Goal: Transaction & Acquisition: Book appointment/travel/reservation

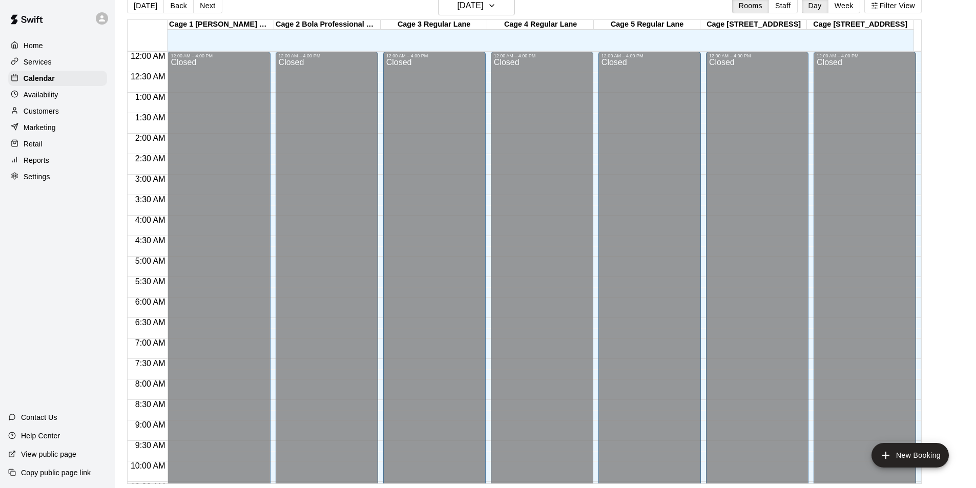
scroll to position [553, 0]
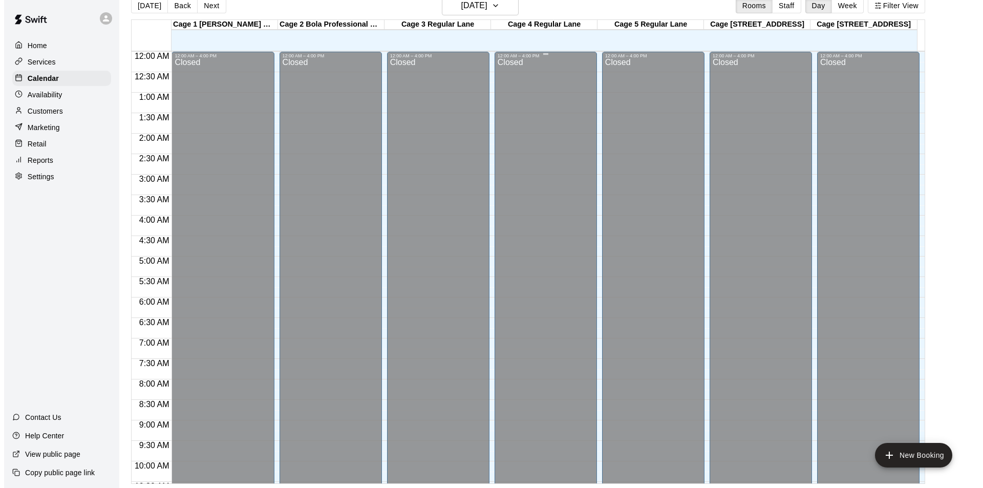
scroll to position [553, 0]
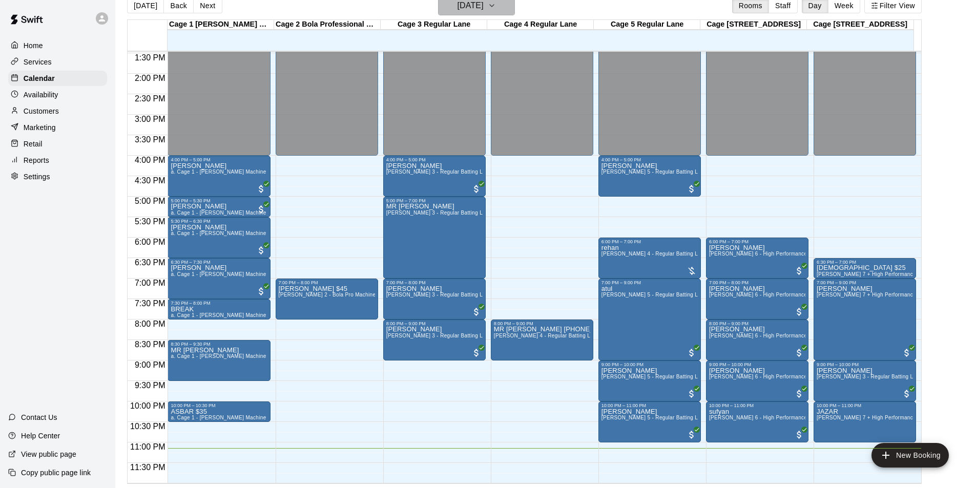
click at [438, 6] on button "[DATE]" at bounding box center [476, 5] width 77 height 19
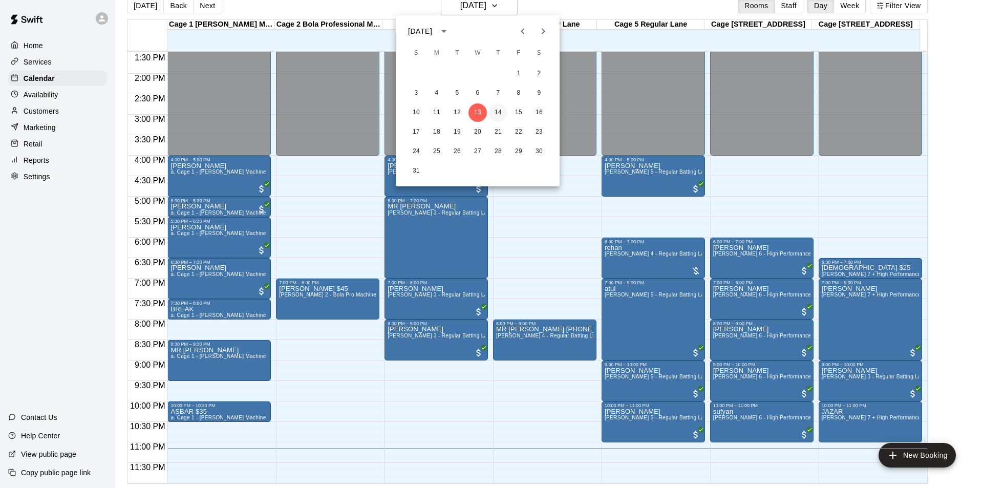
click at [498, 104] on button "14" at bounding box center [498, 112] width 18 height 18
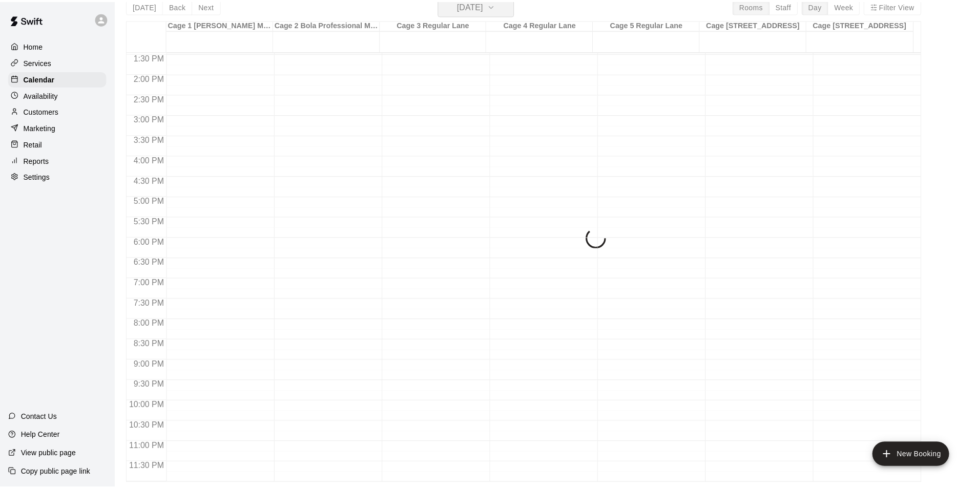
scroll to position [12, 0]
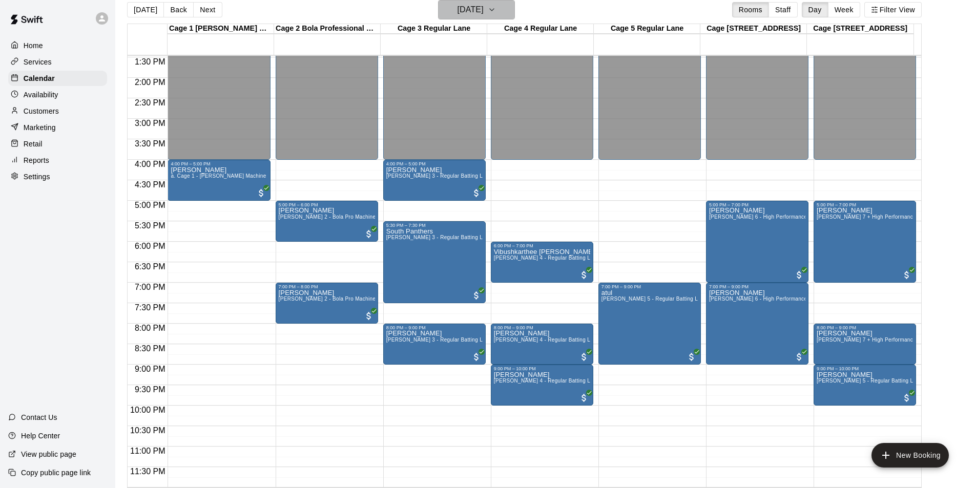
click at [483, 11] on h6 "[DATE]" at bounding box center [470, 10] width 26 height 14
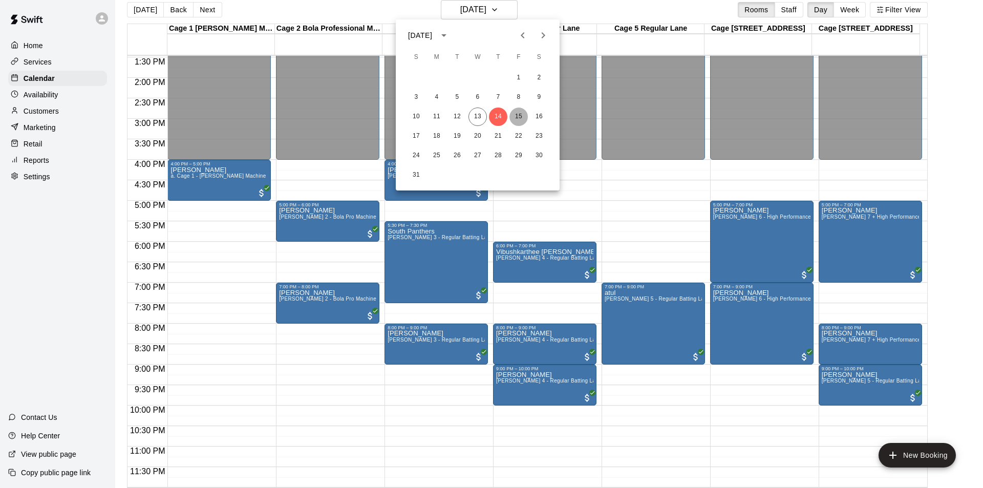
click at [521, 125] on button "15" at bounding box center [519, 117] width 18 height 18
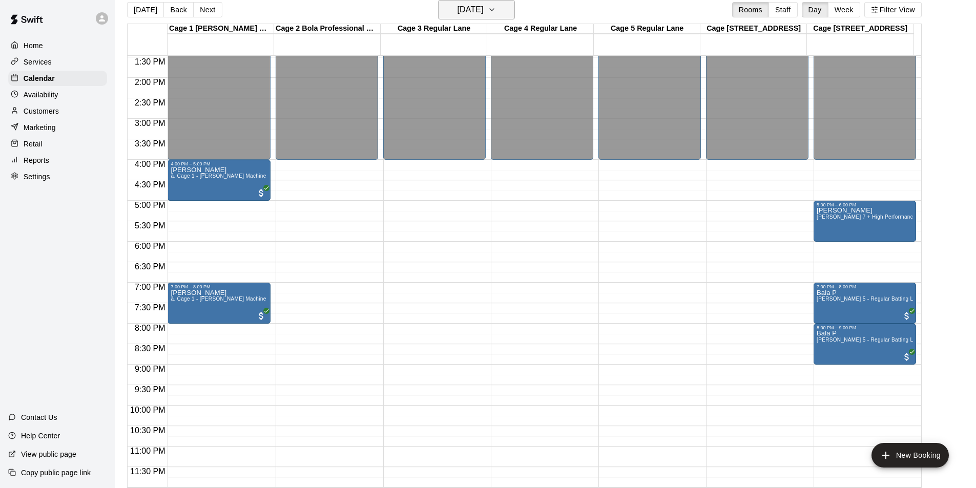
click at [496, 14] on icon "button" at bounding box center [492, 10] width 8 height 12
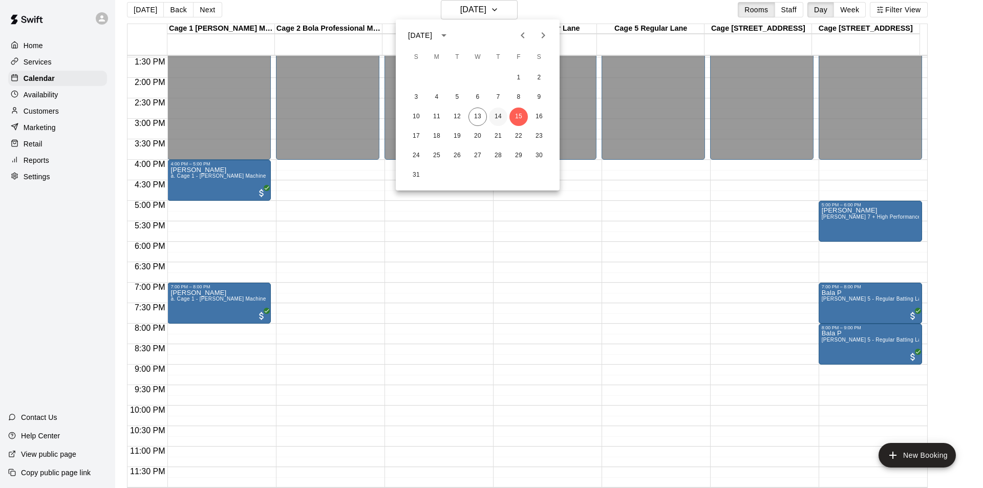
click at [507, 114] on button "14" at bounding box center [498, 117] width 18 height 18
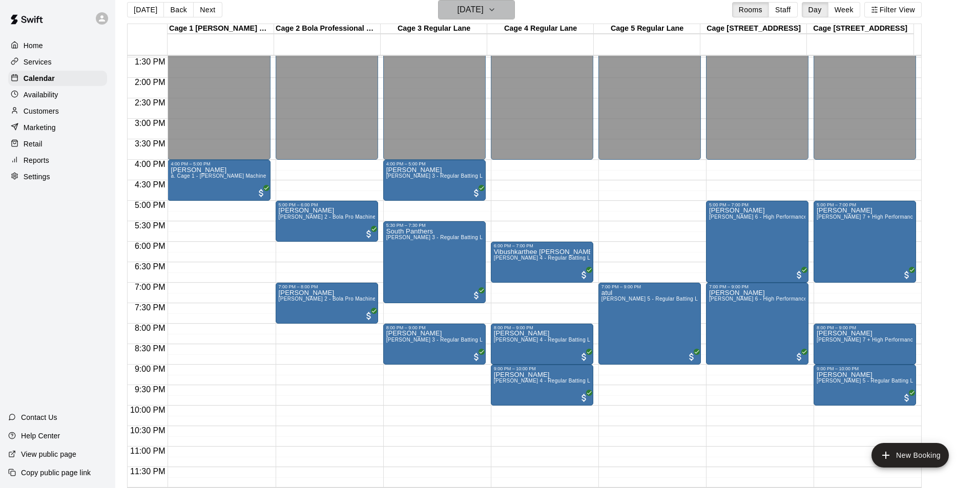
click at [515, 11] on button "[DATE]" at bounding box center [476, 9] width 77 height 19
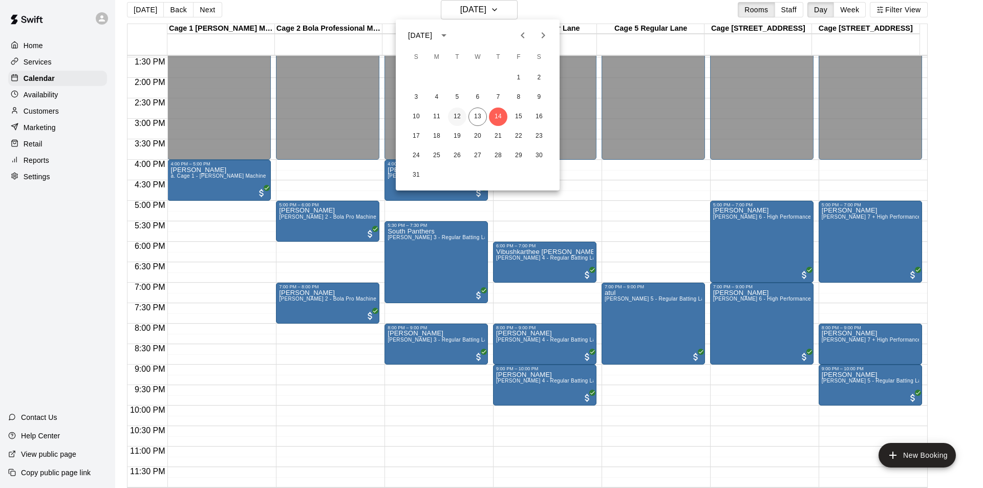
click at [457, 115] on button "12" at bounding box center [457, 117] width 18 height 18
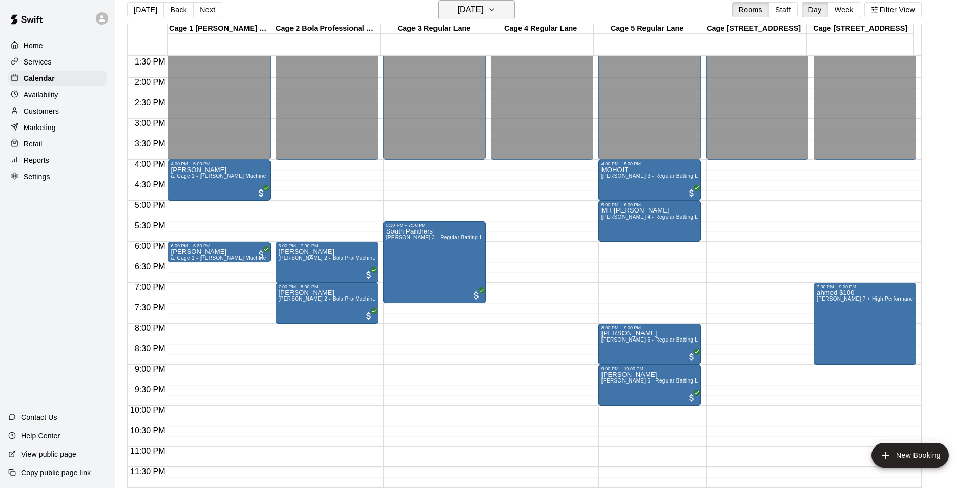
click at [473, 16] on h6 "[DATE]" at bounding box center [470, 10] width 26 height 14
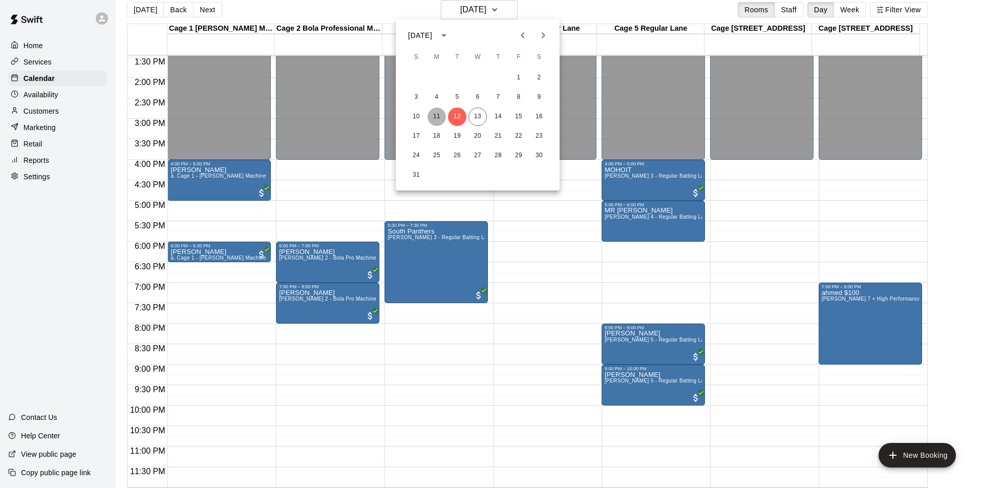
click at [444, 116] on button "11" at bounding box center [437, 117] width 18 height 18
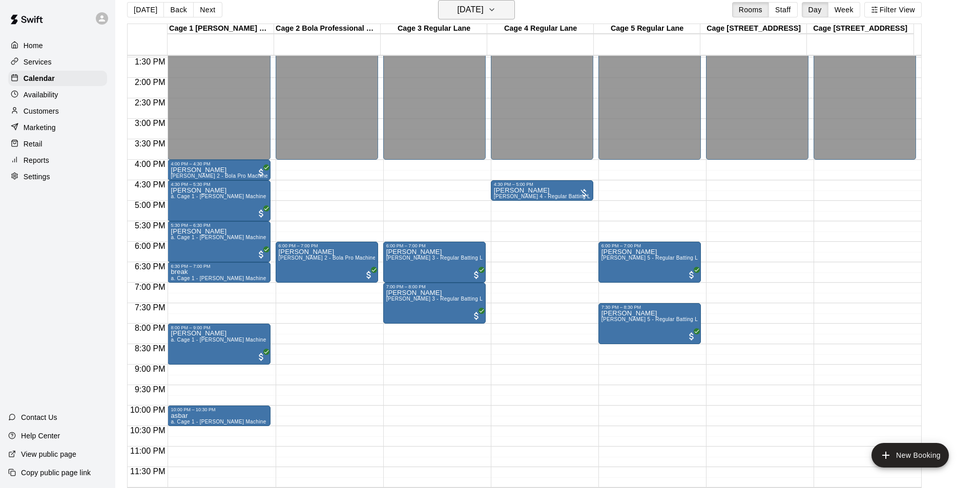
click at [483, 4] on h6 "[DATE]" at bounding box center [470, 10] width 26 height 14
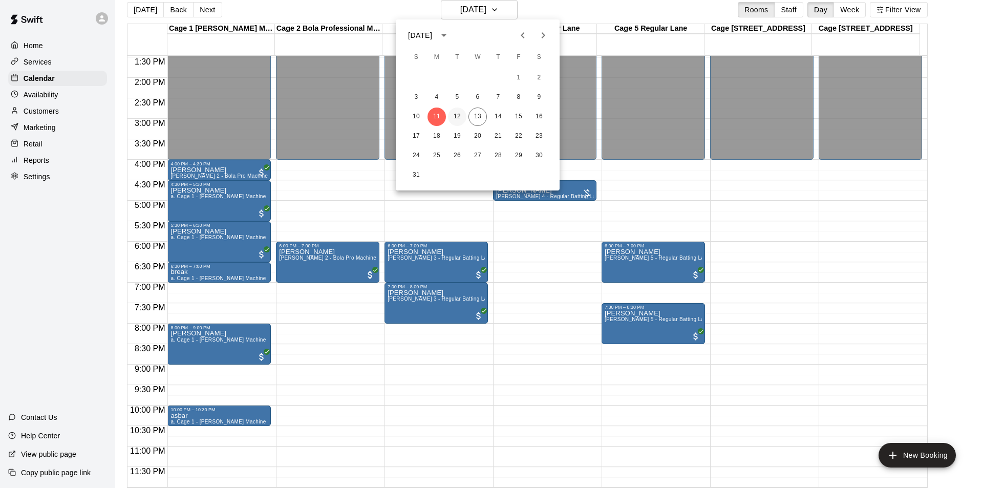
click at [462, 120] on button "12" at bounding box center [457, 117] width 18 height 18
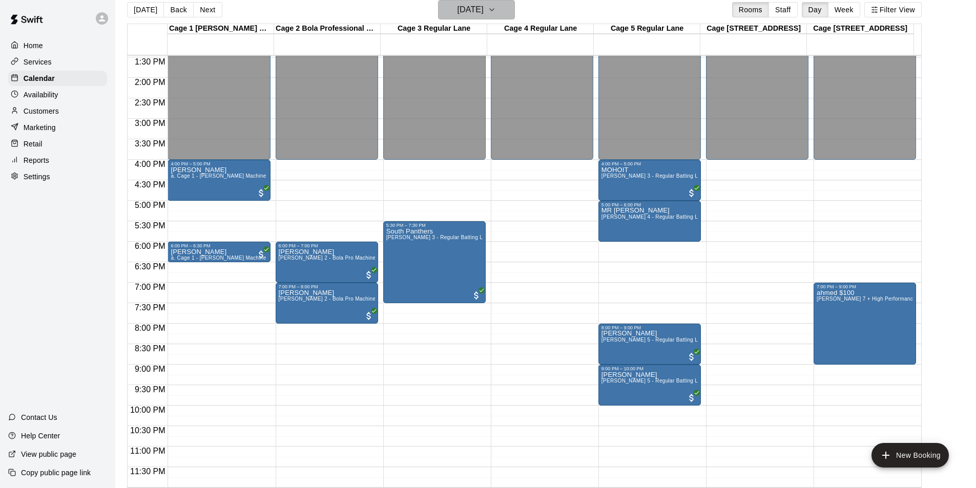
click at [459, 14] on h6 "[DATE]" at bounding box center [470, 10] width 26 height 14
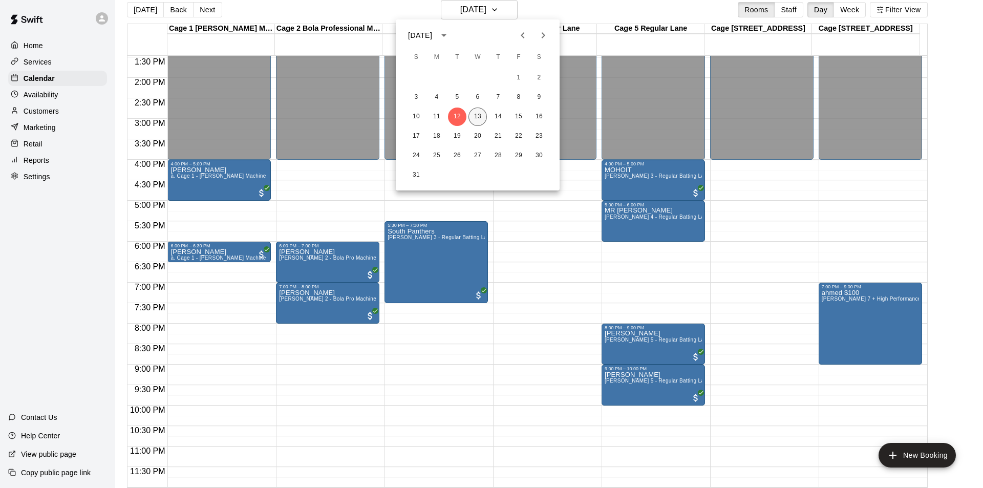
click at [474, 112] on button "13" at bounding box center [478, 117] width 18 height 18
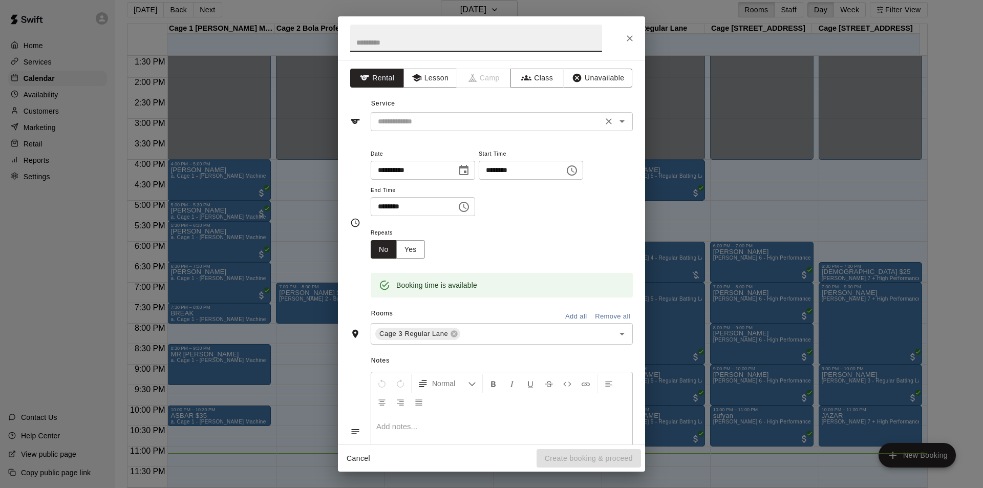
click at [504, 121] on input "text" at bounding box center [487, 121] width 226 height 13
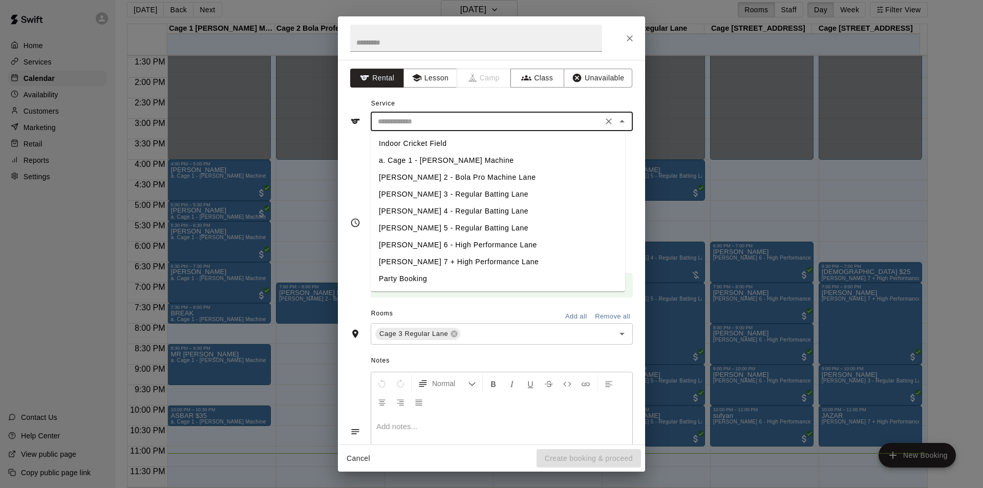
click at [439, 195] on li "[PERSON_NAME] 3 - Regular Batting Lane" at bounding box center [498, 194] width 255 height 17
type input "**********"
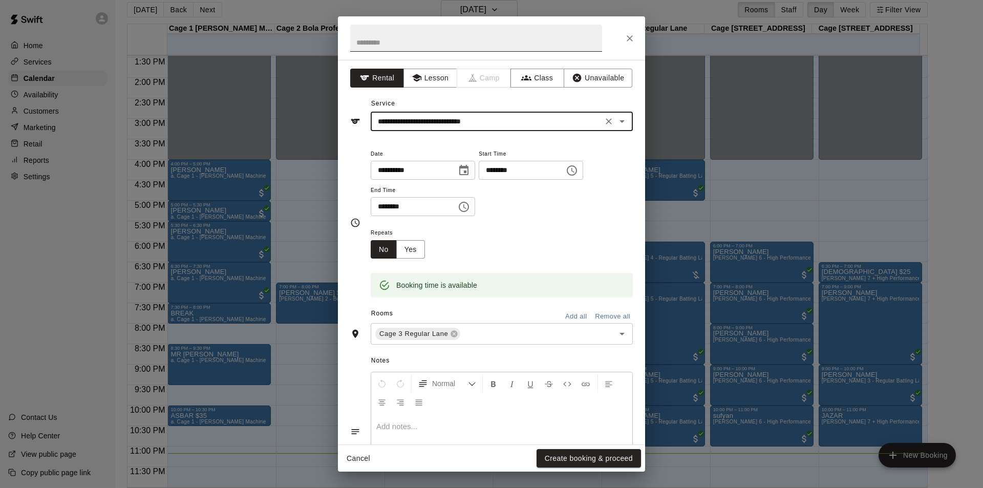
click at [552, 43] on input "text" at bounding box center [476, 38] width 252 height 27
type input "**********"
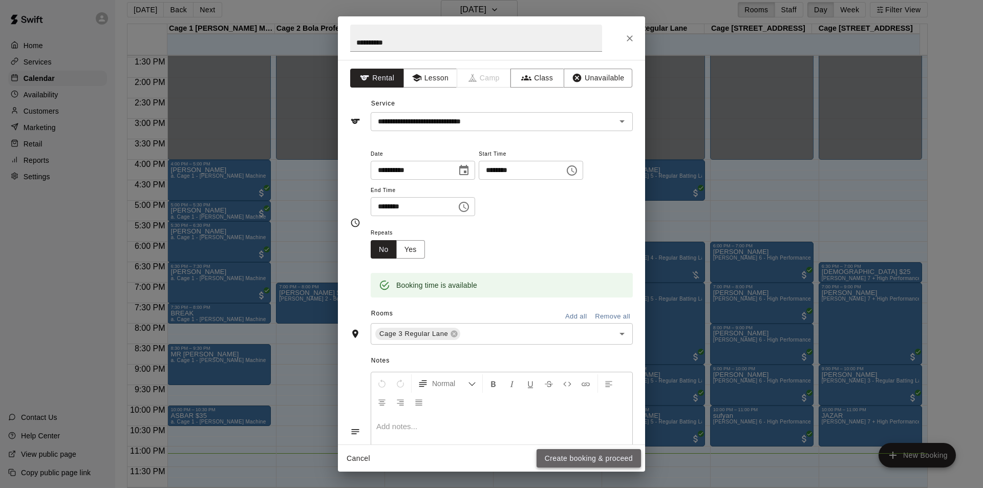
click at [630, 458] on button "Create booking & proceed" at bounding box center [589, 458] width 104 height 19
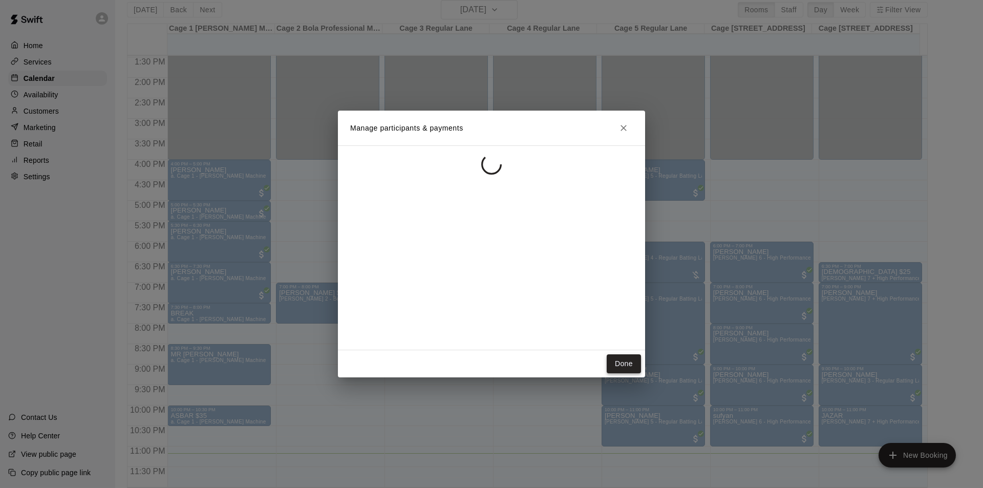
click at [625, 362] on button "Done" at bounding box center [624, 363] width 34 height 19
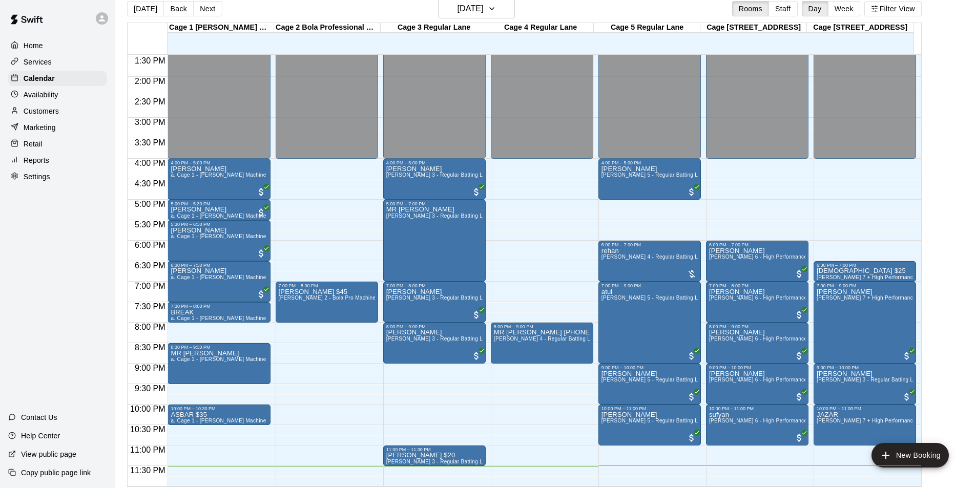
scroll to position [16, 0]
